Goal: Register for event/course

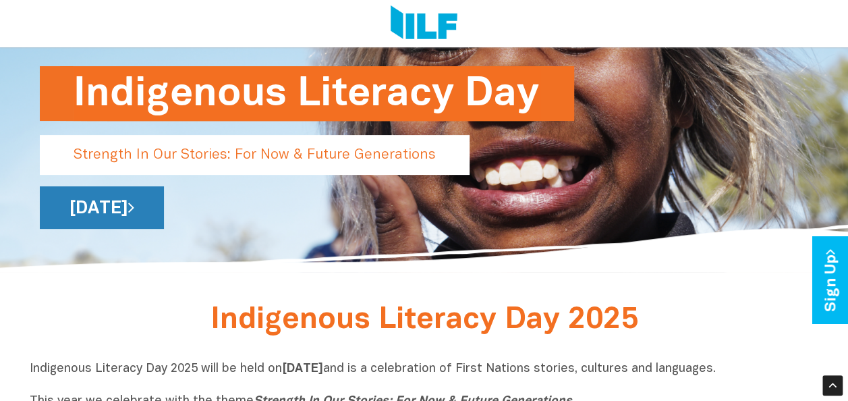
click at [164, 213] on link "[DATE]" at bounding box center [102, 207] width 124 height 42
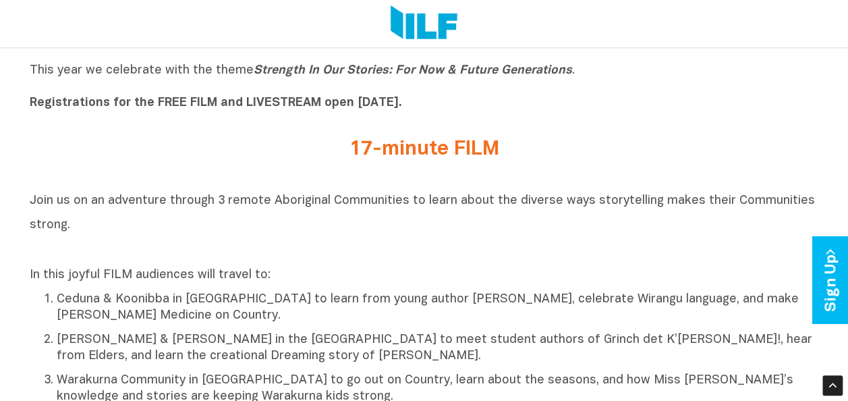
scroll to position [452, 0]
drag, startPoint x: 35, startPoint y: 103, endPoint x: 456, endPoint y: 115, distance: 421.1
click at [456, 115] on div "Indigenous Literacy Day 2025 will be held [DATE][DATE] and is a celebration of …" at bounding box center [424, 74] width 789 height 88
click at [317, 193] on h2 "Join us on an adventure through 3 remote Aboriginal Communities to learn about …" at bounding box center [424, 223] width 789 height 73
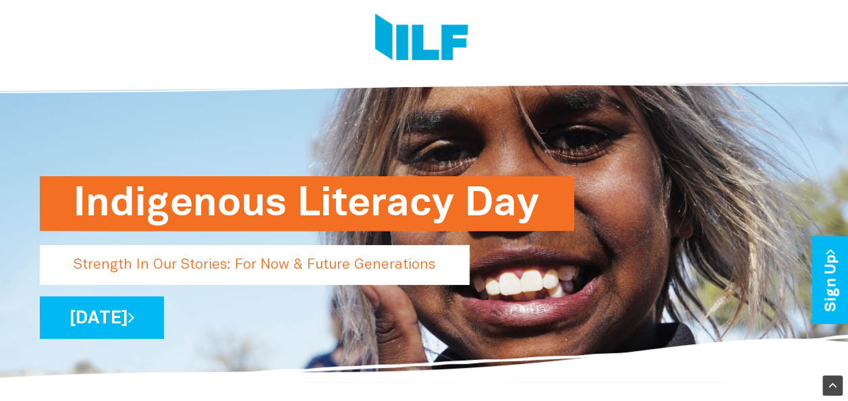
scroll to position [0, 0]
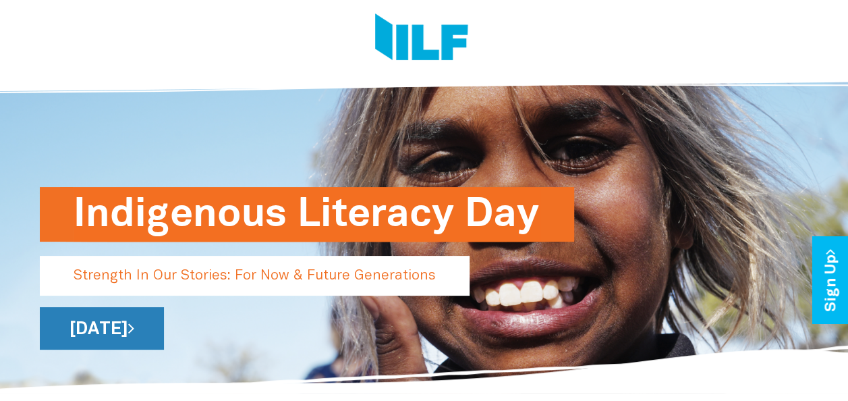
click at [164, 332] on link "[DATE]" at bounding box center [102, 328] width 124 height 42
